Goal: Task Accomplishment & Management: Manage account settings

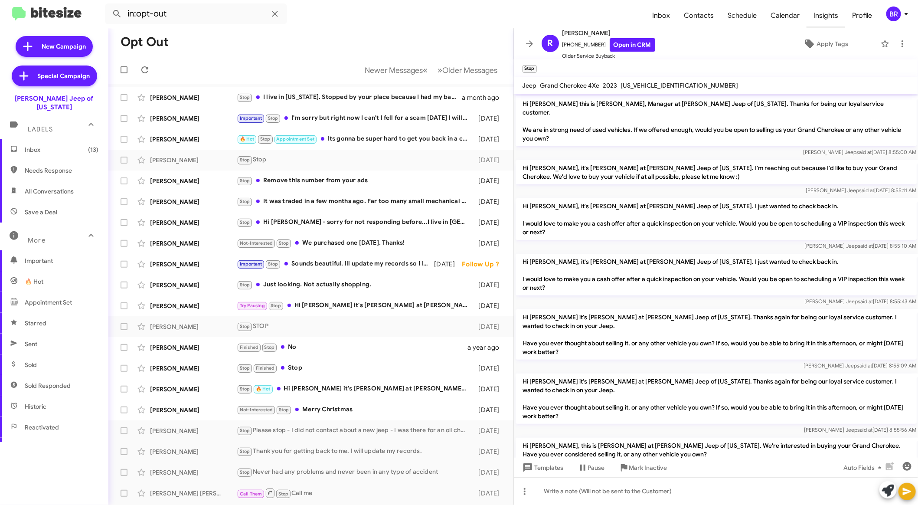
scroll to position [152, 0]
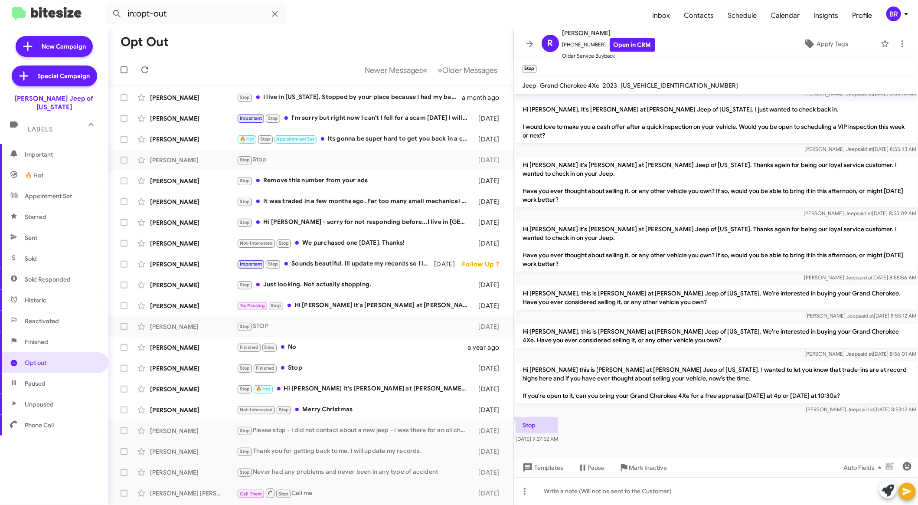
click at [889, 13] on div "BR" at bounding box center [893, 14] width 15 height 15
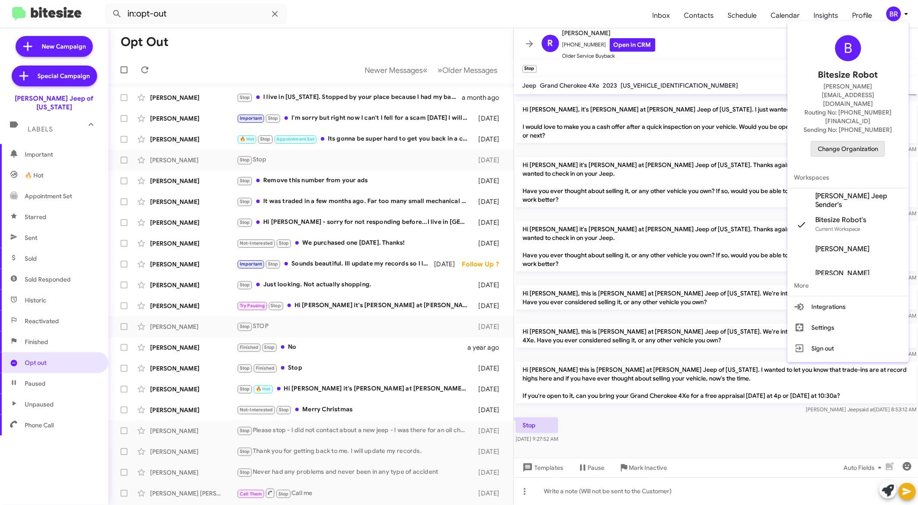
click at [859, 141] on span "Change Organization" at bounding box center [848, 148] width 60 height 15
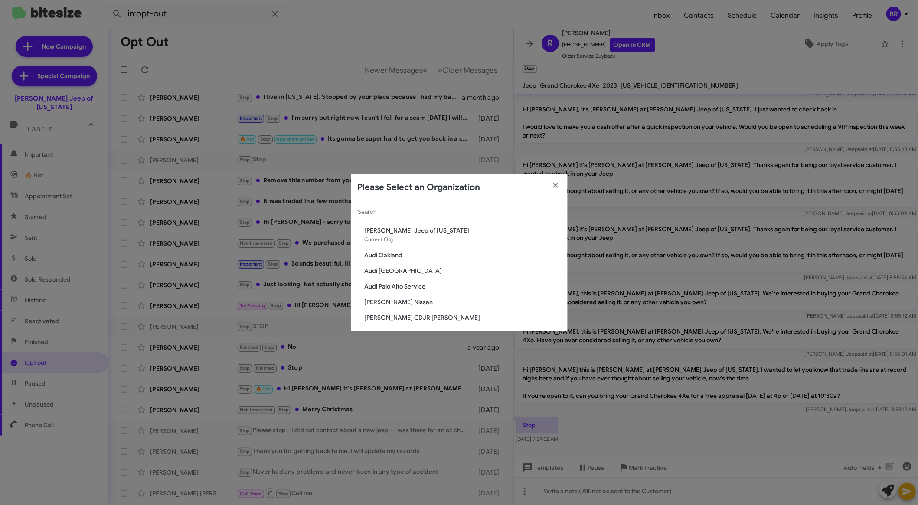
click at [416, 211] on input "Search" at bounding box center [459, 211] width 203 height 7
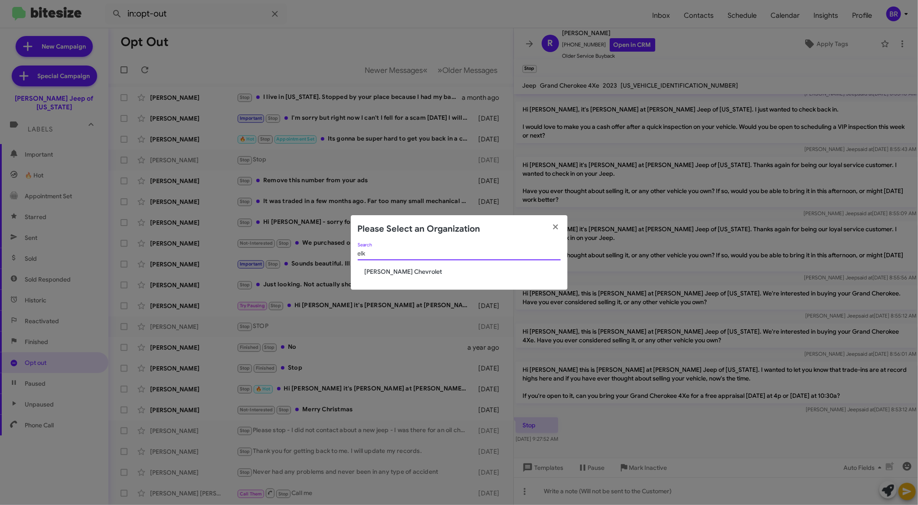
type input "elk"
click at [390, 270] on span "[PERSON_NAME] Chevrolet" at bounding box center [463, 271] width 196 height 9
